Goal: Find specific page/section: Find specific page/section

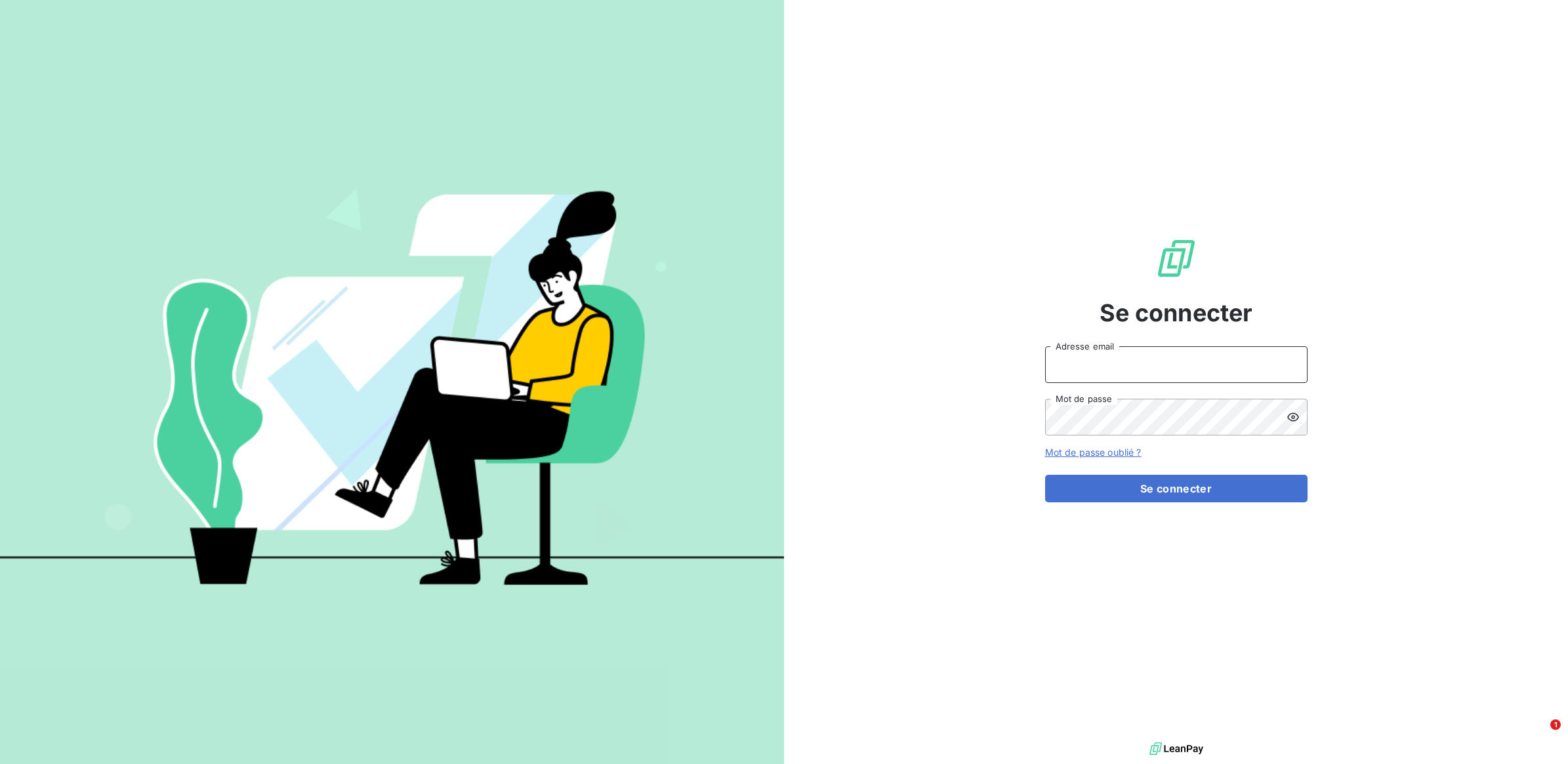
type input "[PERSON_NAME][EMAIL_ADDRESS][DOMAIN_NAME]"
click at [1183, 490] on button "Se connecter" at bounding box center [1177, 489] width 262 height 28
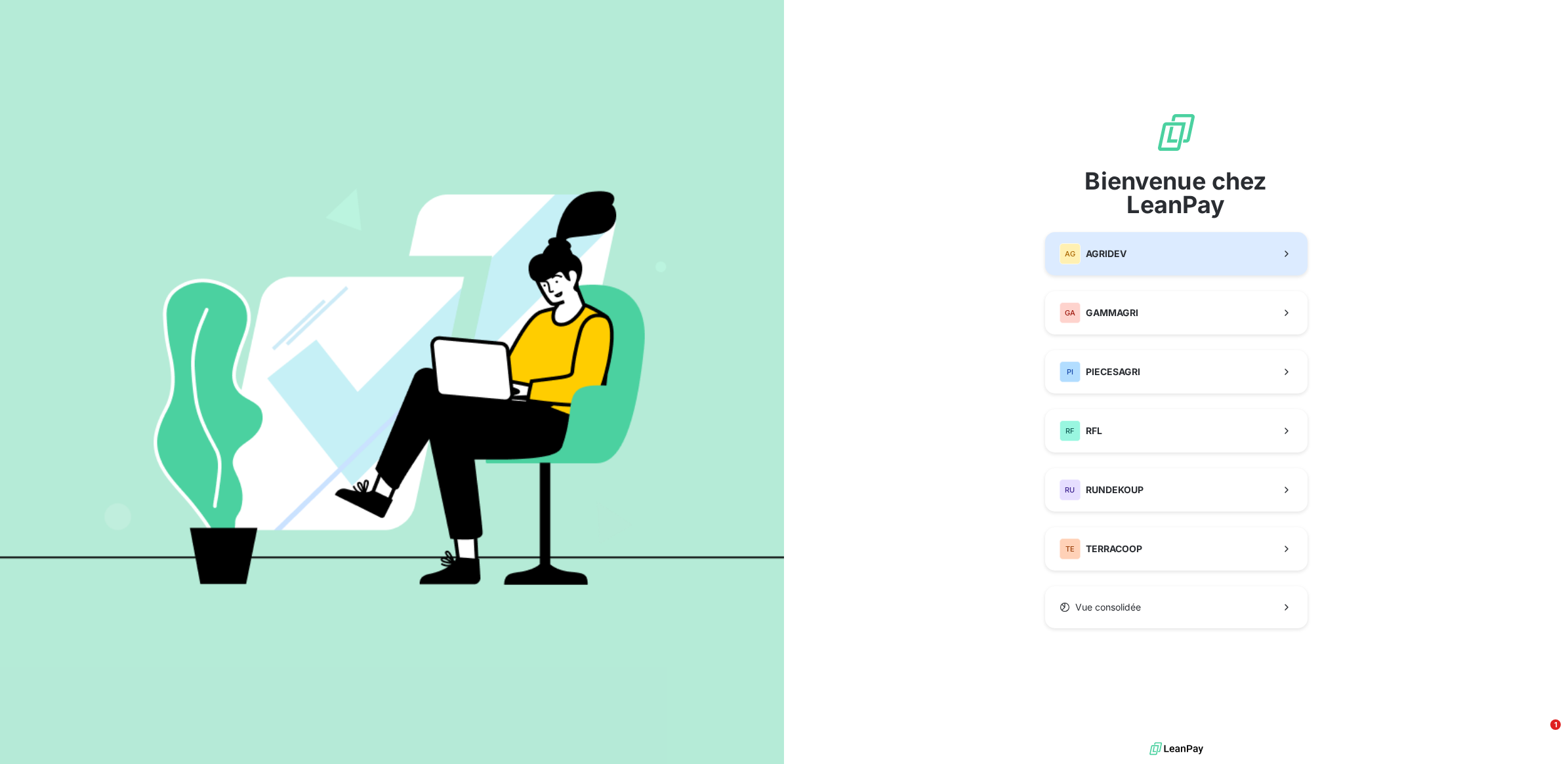
click at [1172, 250] on button "AG AGRIDEV" at bounding box center [1177, 254] width 262 height 44
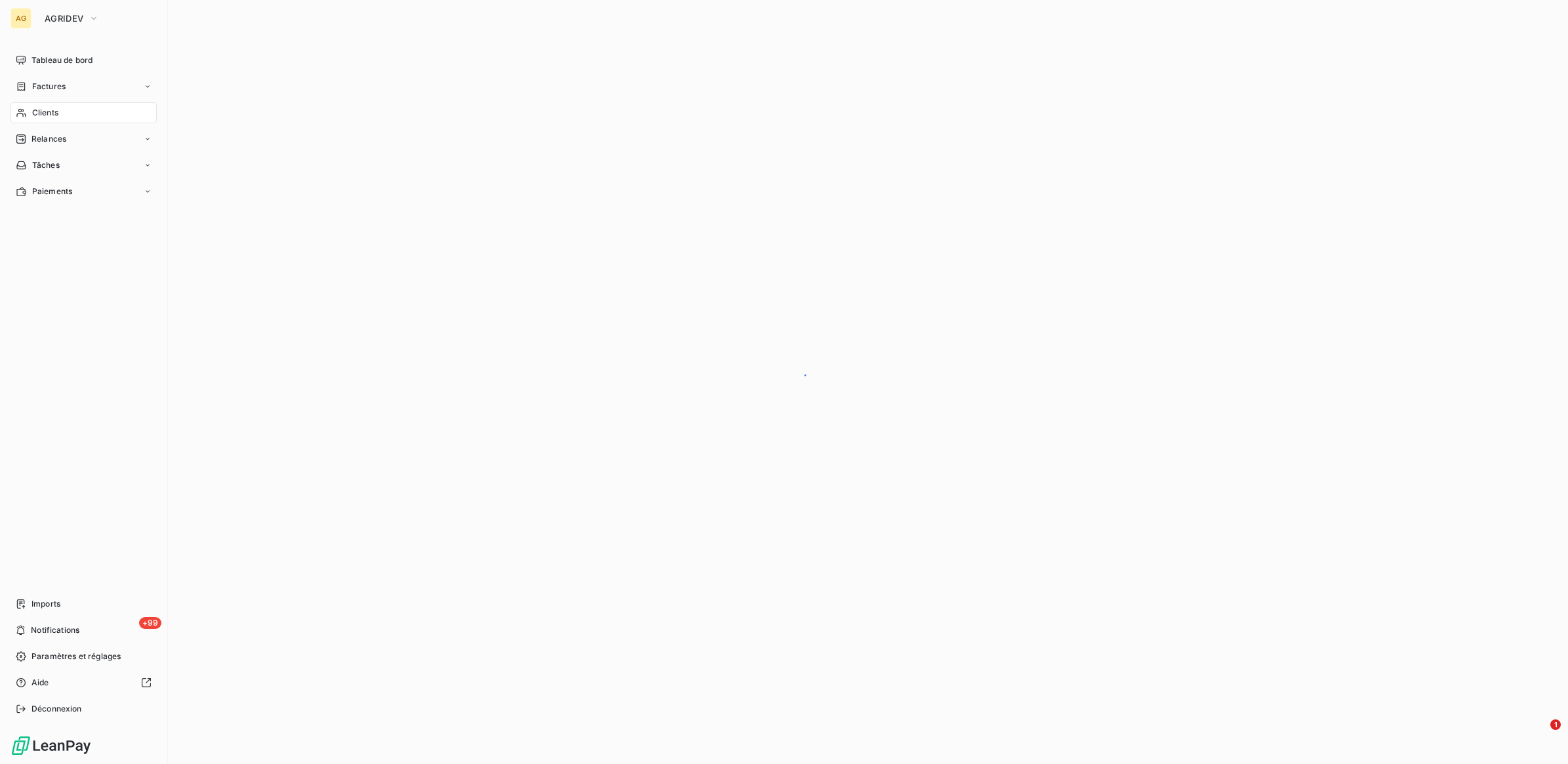
click at [20, 17] on div "AG" at bounding box center [21, 18] width 21 height 21
click at [67, 11] on button "AGRIDEV" at bounding box center [72, 18] width 70 height 21
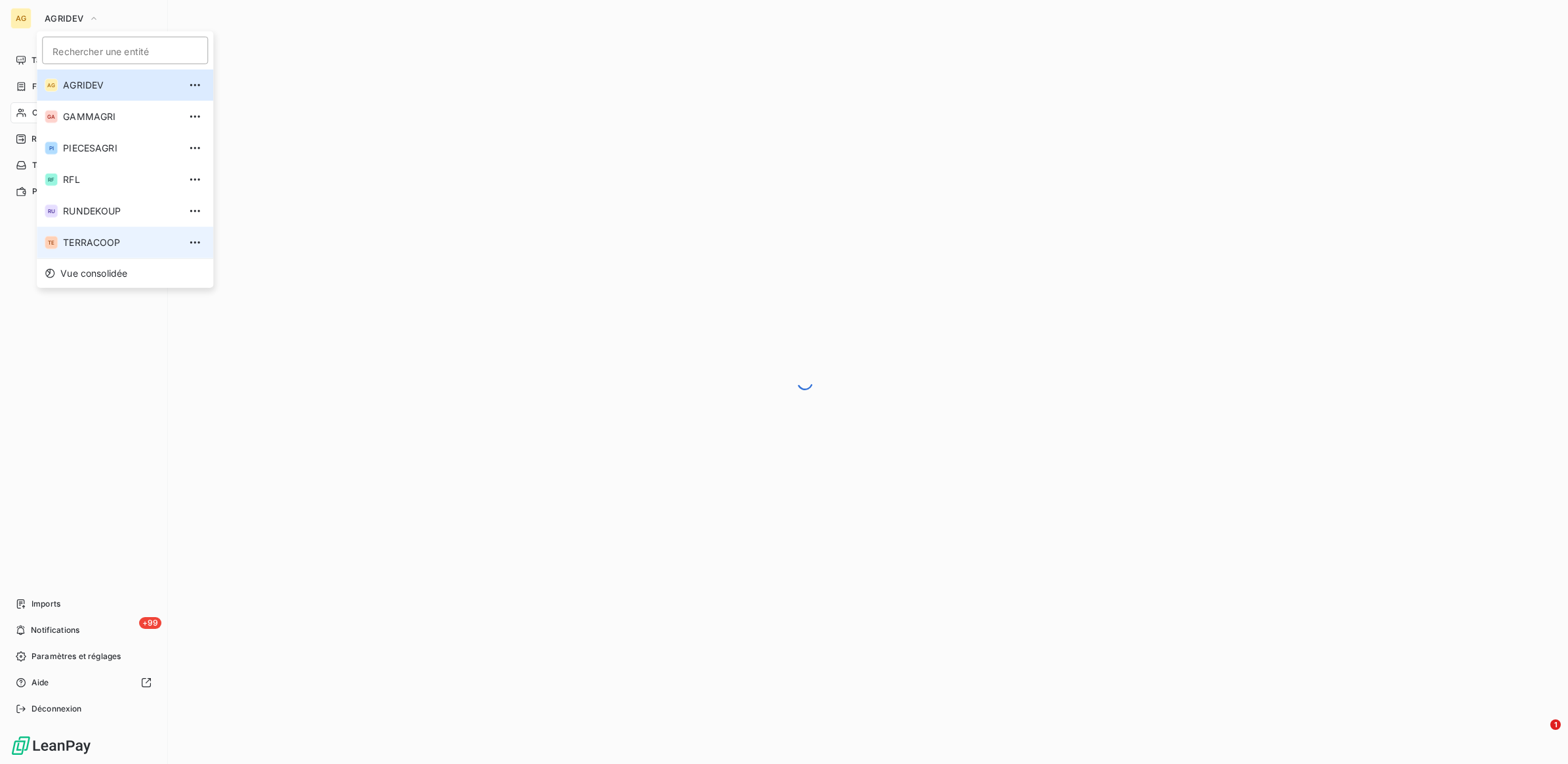
click at [96, 244] on span "TERRACOOP" at bounding box center [121, 242] width 116 height 13
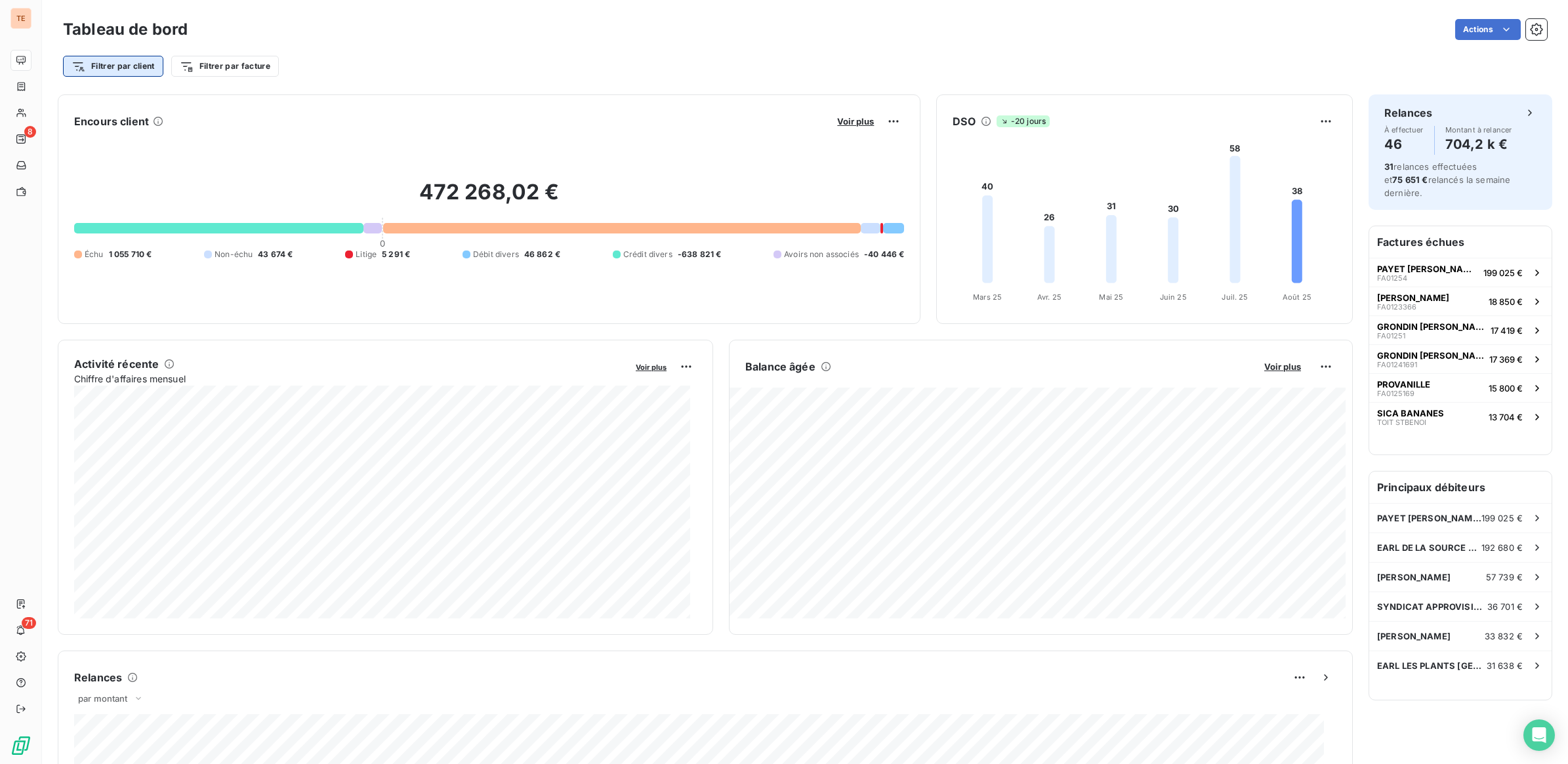
click at [155, 63] on html "TE 8 71 Tableau de bord Actions Filtrer par client Filtrer par facture Encours …" at bounding box center [784, 382] width 1568 height 764
type input "b"
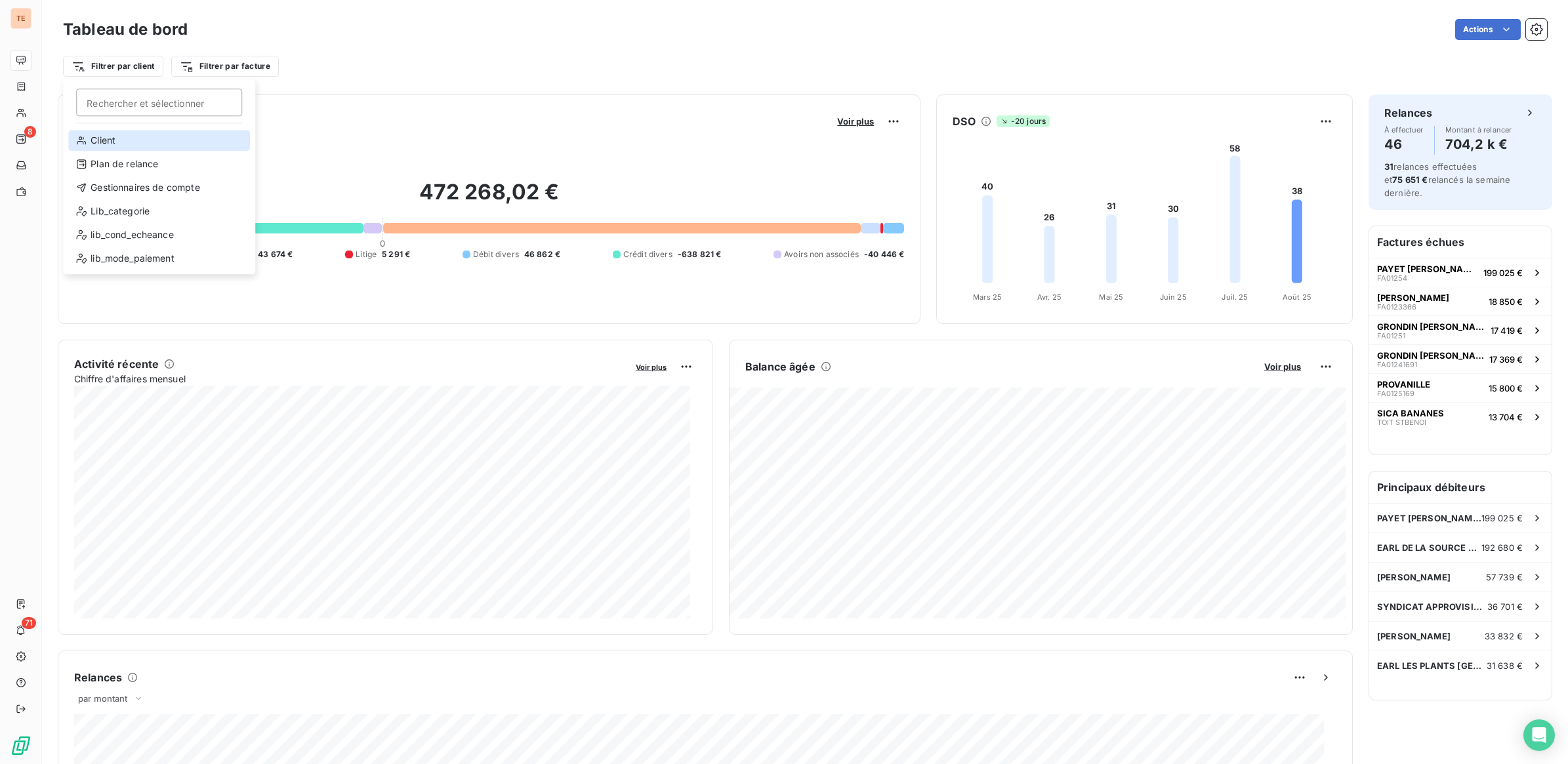
click at [92, 141] on div "Client" at bounding box center [159, 141] width 182 height 21
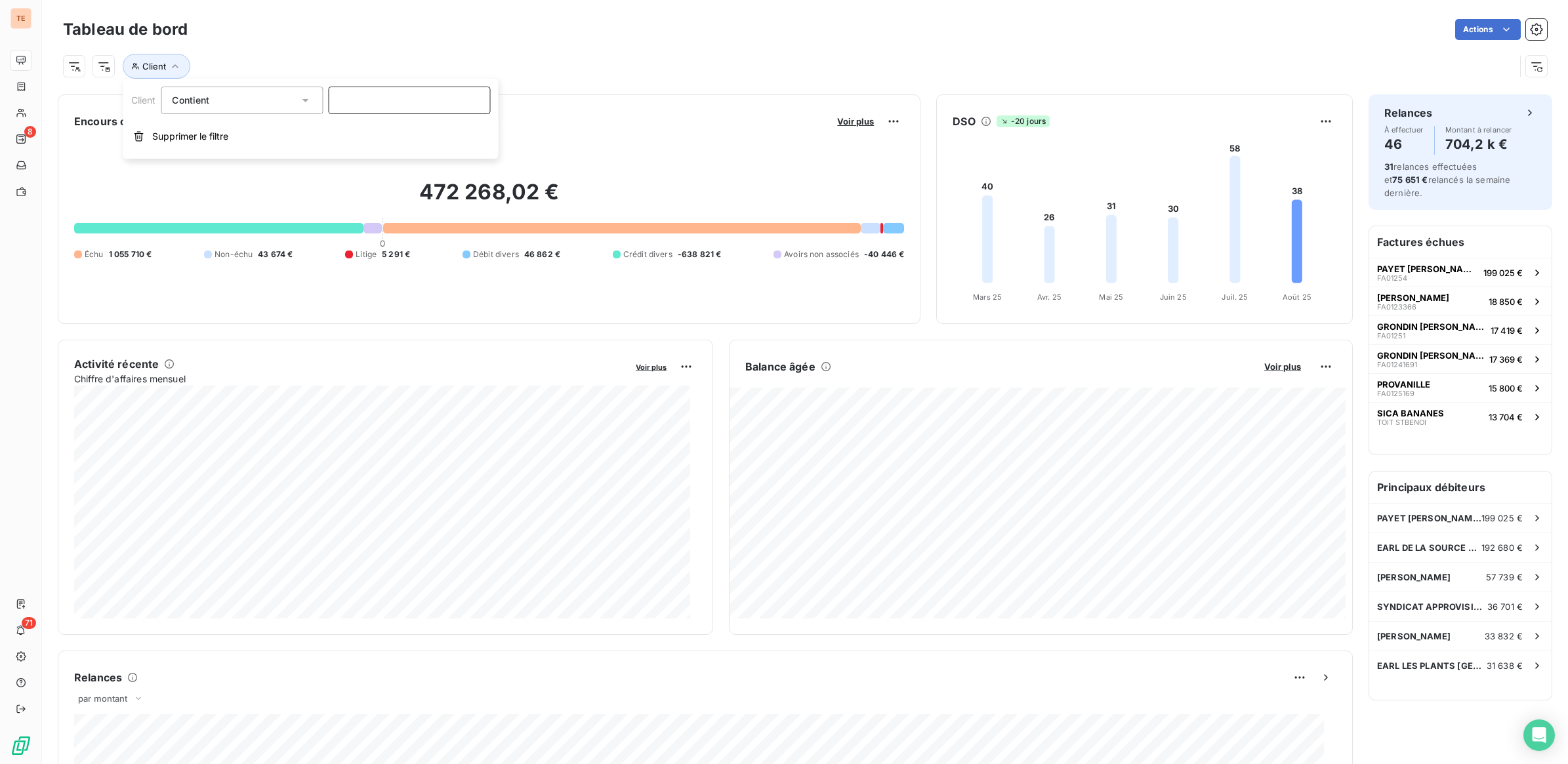
click at [417, 104] on input at bounding box center [410, 100] width 162 height 28
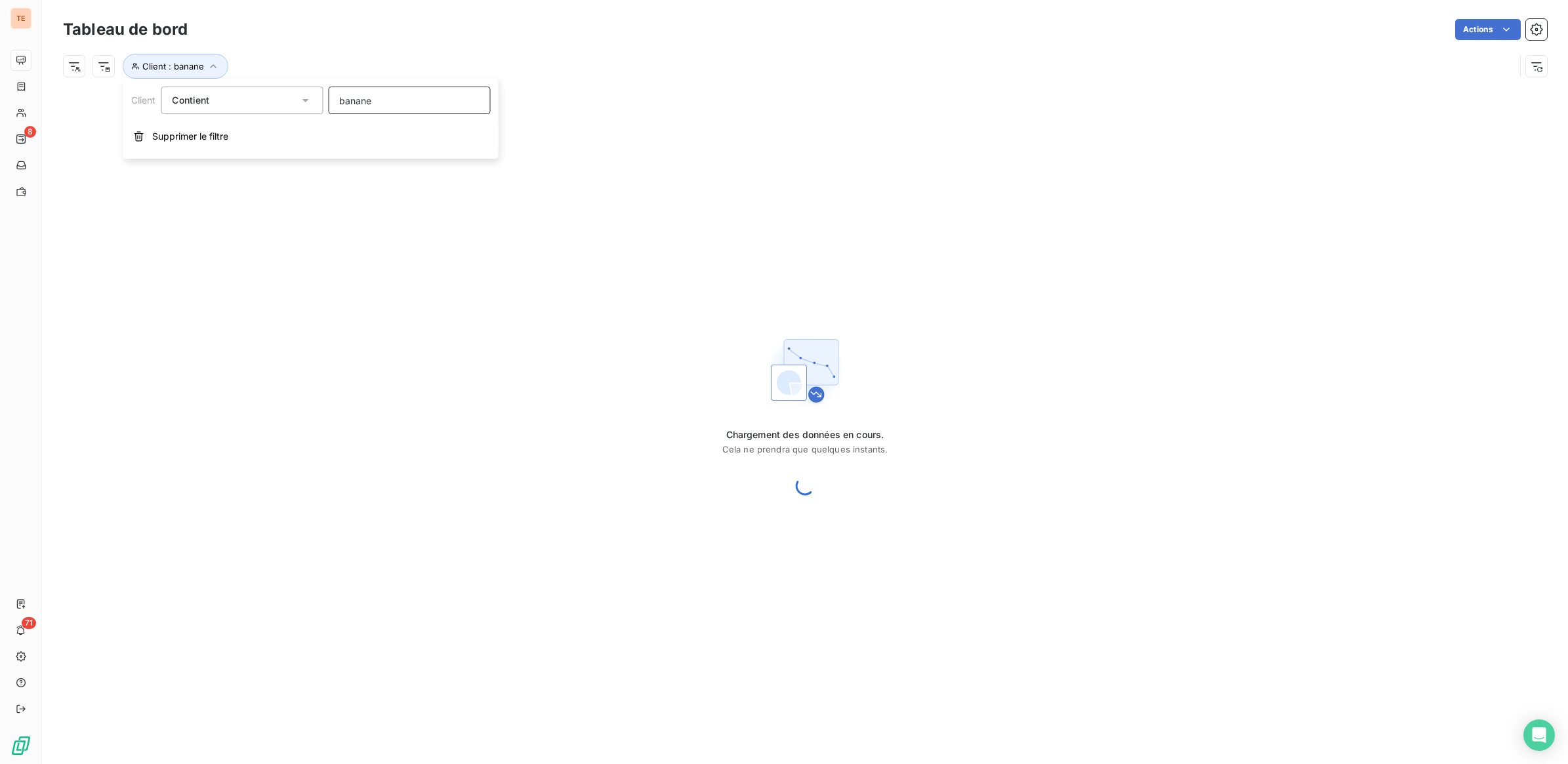
type input "banane"
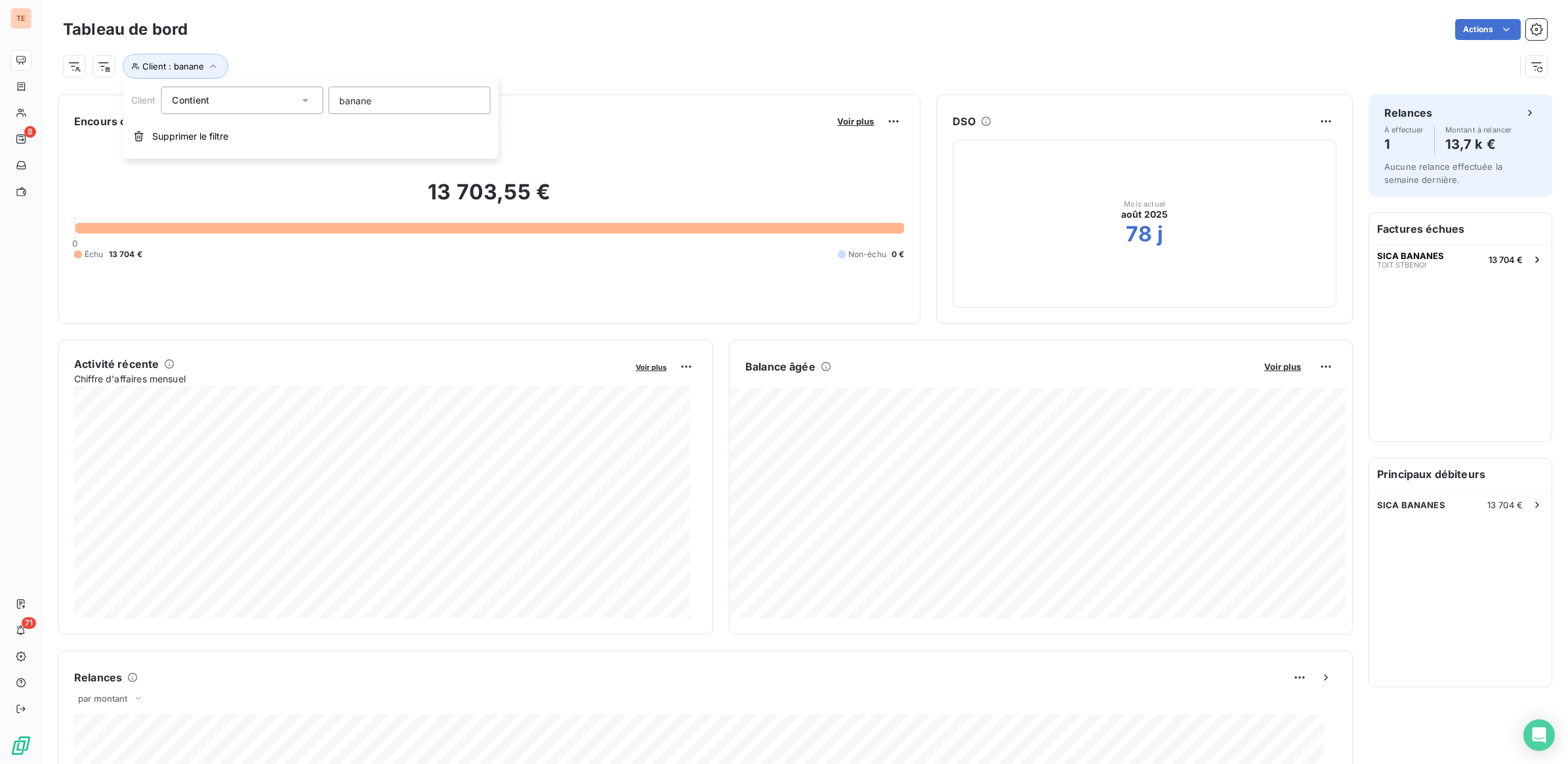
click at [632, 148] on div "13 703,55 € 0 Échu 13 704 € Non-échu 0 €" at bounding box center [489, 219] width 830 height 176
click at [156, 120] on icon at bounding box center [158, 121] width 10 height 10
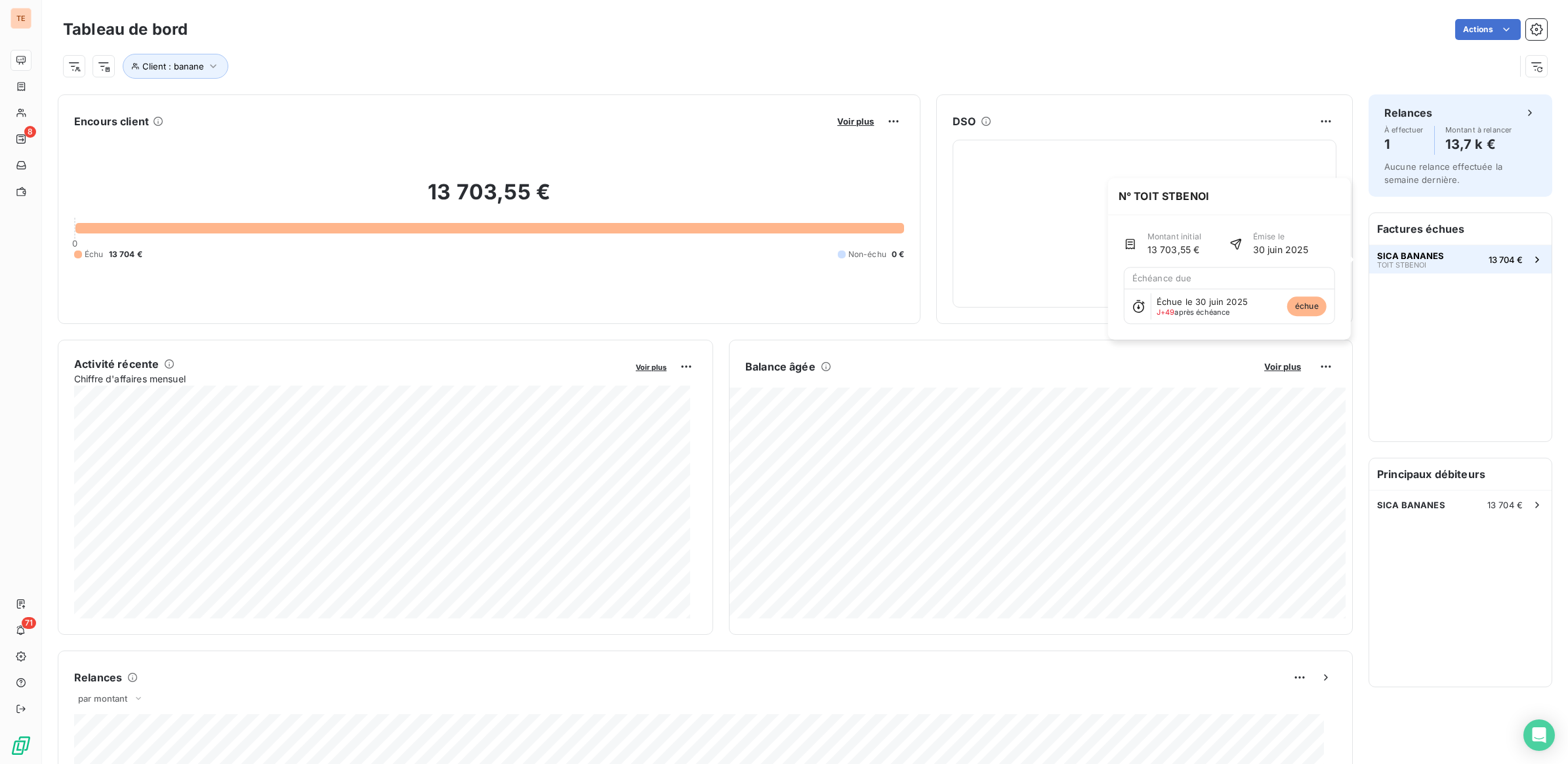
click at [1489, 262] on span "13 704 €" at bounding box center [1506, 259] width 34 height 10
